Goal: Find specific fact: Find specific fact

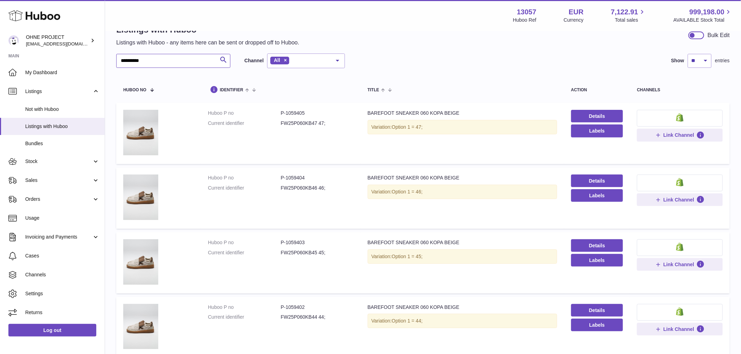
drag, startPoint x: 147, startPoint y: 59, endPoint x: 151, endPoint y: 62, distance: 4.5
click at [148, 60] on input "**********" at bounding box center [173, 61] width 114 height 14
drag, startPoint x: 152, startPoint y: 62, endPoint x: 106, endPoint y: 61, distance: 46.2
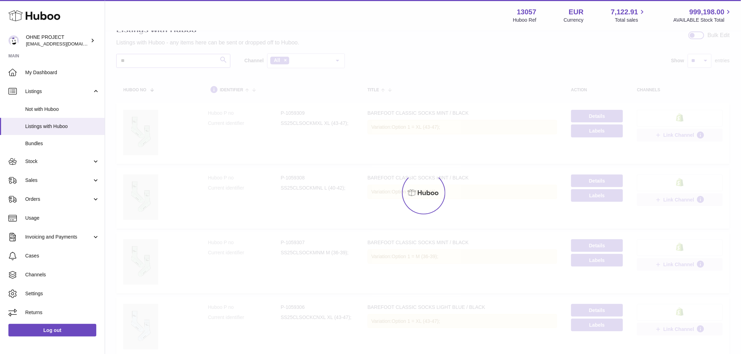
type input "*"
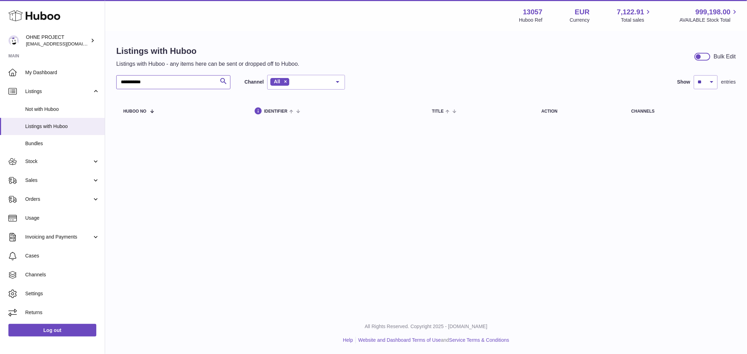
type input "**********"
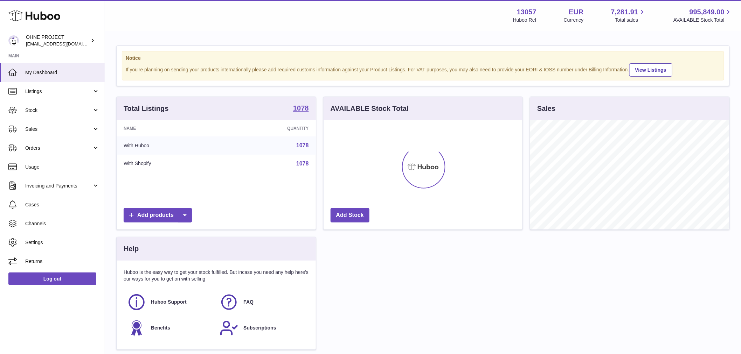
scroll to position [109, 199]
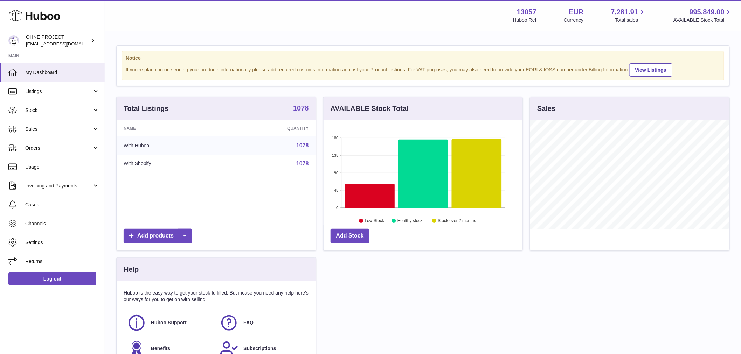
drag, startPoint x: 303, startPoint y: 116, endPoint x: 300, endPoint y: 119, distance: 4.0
click at [302, 112] on strong "1078" at bounding box center [301, 108] width 16 height 7
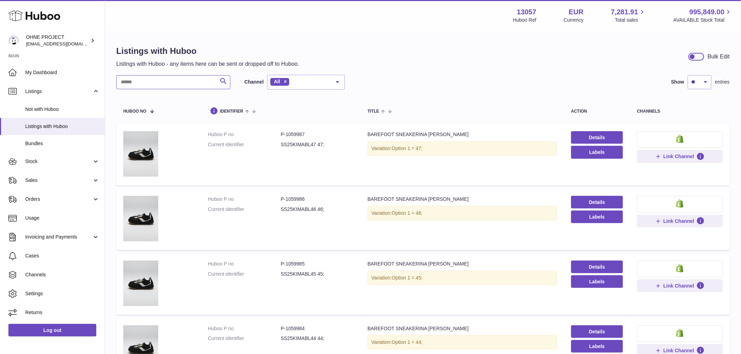
click at [153, 76] on input "text" at bounding box center [173, 82] width 114 height 14
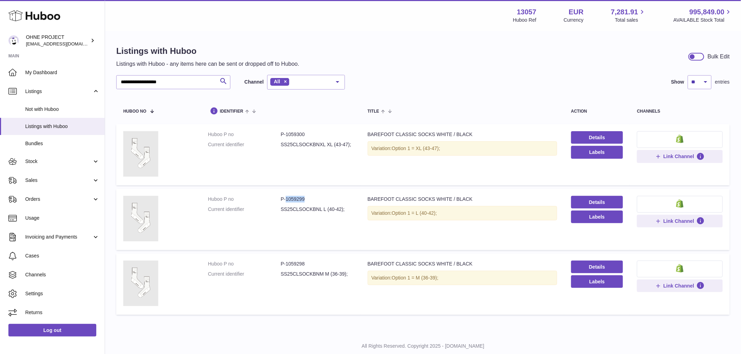
drag, startPoint x: 285, startPoint y: 199, endPoint x: 320, endPoint y: 201, distance: 35.1
click at [320, 201] on dd "P-1059299" at bounding box center [317, 199] width 73 height 7
copy dd "1059299"
click at [193, 82] on input "**********" at bounding box center [173, 82] width 114 height 14
drag, startPoint x: 284, startPoint y: 201, endPoint x: 292, endPoint y: 200, distance: 8.1
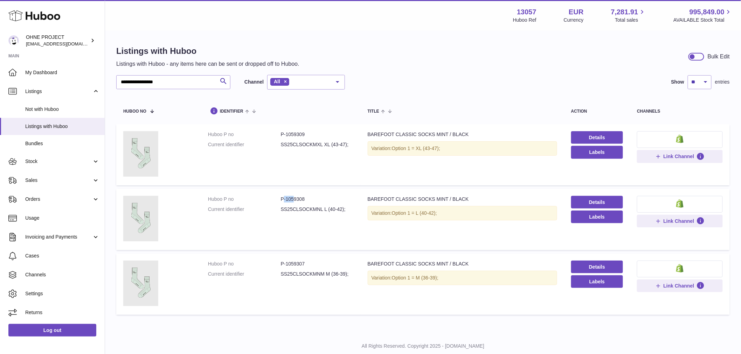
click at [292, 200] on dd "P-1059308" at bounding box center [317, 199] width 73 height 7
click at [291, 200] on dd "P-1059308" at bounding box center [317, 199] width 73 height 7
drag, startPoint x: 285, startPoint y: 197, endPoint x: 322, endPoint y: 190, distance: 38.5
click at [322, 190] on td "Huboo P no P-1059308 Current identifier SS25CLSOCKMNL L (40-42);" at bounding box center [281, 219] width 160 height 61
copy dd "1059308"
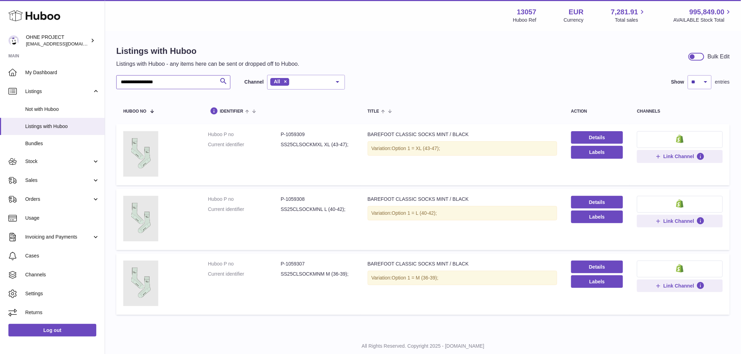
click at [176, 84] on input "**********" at bounding box center [173, 82] width 114 height 14
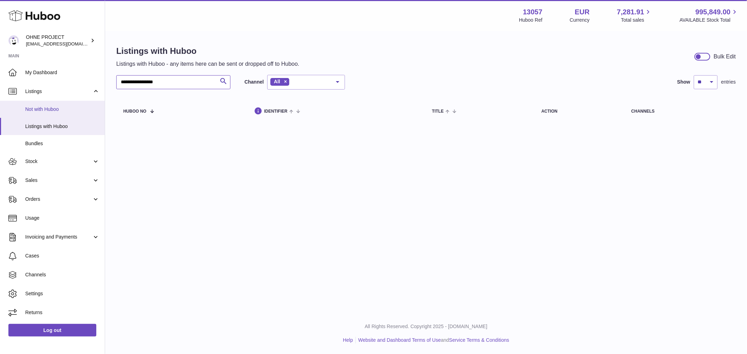
drag, startPoint x: 181, startPoint y: 84, endPoint x: 69, endPoint y: 105, distance: 114.0
click at [69, 105] on div "**********" at bounding box center [373, 177] width 747 height 354
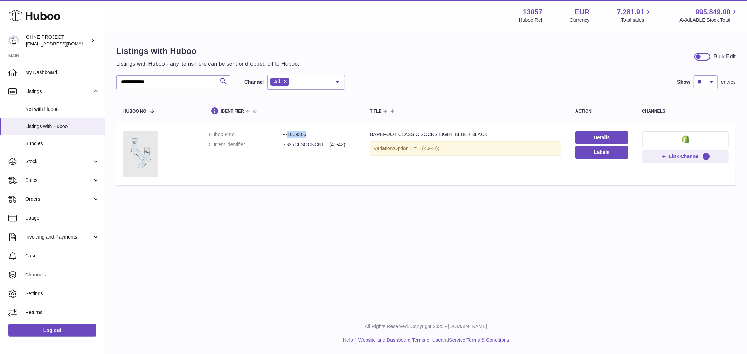
drag, startPoint x: 286, startPoint y: 133, endPoint x: 306, endPoint y: 133, distance: 20.0
click at [306, 133] on dd "P-1059305" at bounding box center [319, 134] width 74 height 7
copy dd "1059305"
click at [171, 79] on input "**********" at bounding box center [173, 82] width 114 height 14
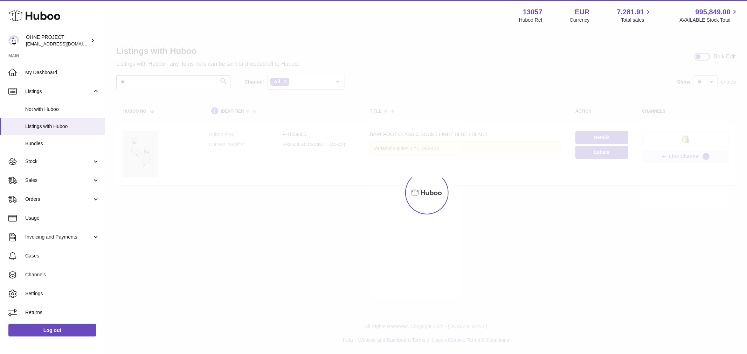
type input "*"
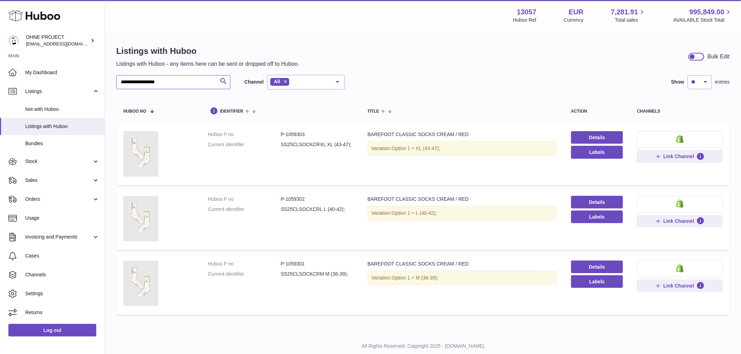
type input "**********"
drag, startPoint x: 284, startPoint y: 133, endPoint x: 325, endPoint y: 137, distance: 40.8
click at [325, 137] on dd "P-1059303" at bounding box center [317, 134] width 73 height 7
copy dd "1059303"
drag, startPoint x: 285, startPoint y: 196, endPoint x: 319, endPoint y: 197, distance: 34.3
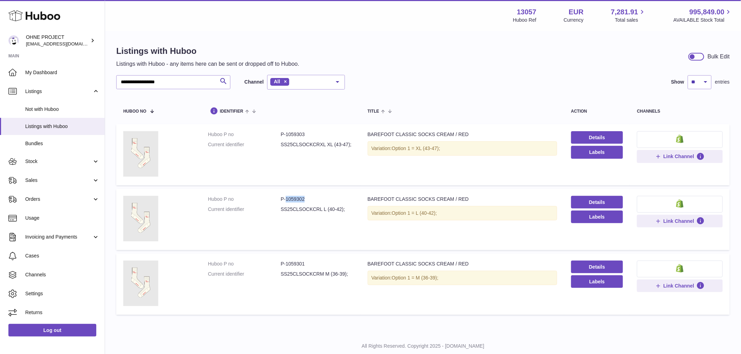
click at [319, 197] on dd "P-1059302" at bounding box center [317, 199] width 73 height 7
copy dd "1059302"
drag, startPoint x: 285, startPoint y: 131, endPoint x: 322, endPoint y: 133, distance: 37.9
click at [322, 133] on dd "P-1059303" at bounding box center [317, 134] width 73 height 7
copy dd "1059303"
